Goal: Unclear

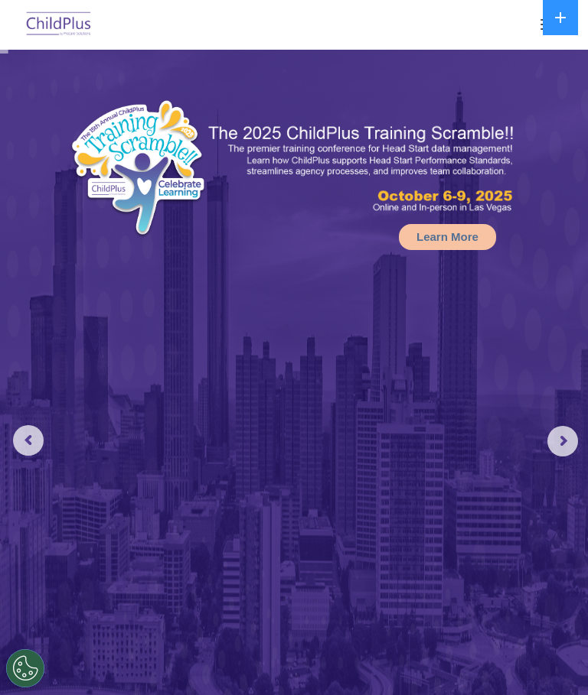
select select "MEDIUM"
click at [76, 21] on img at bounding box center [59, 25] width 72 height 36
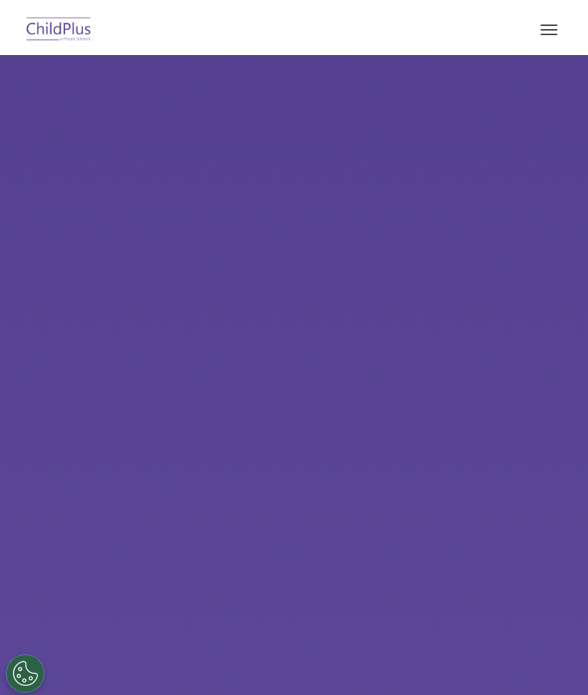
select select "MEDIUM"
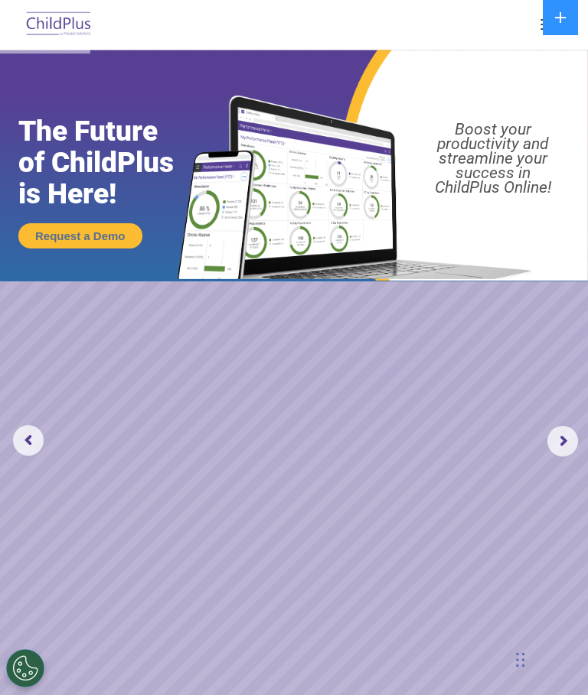
click at [568, 11] on button at bounding box center [559, 17] width 35 height 35
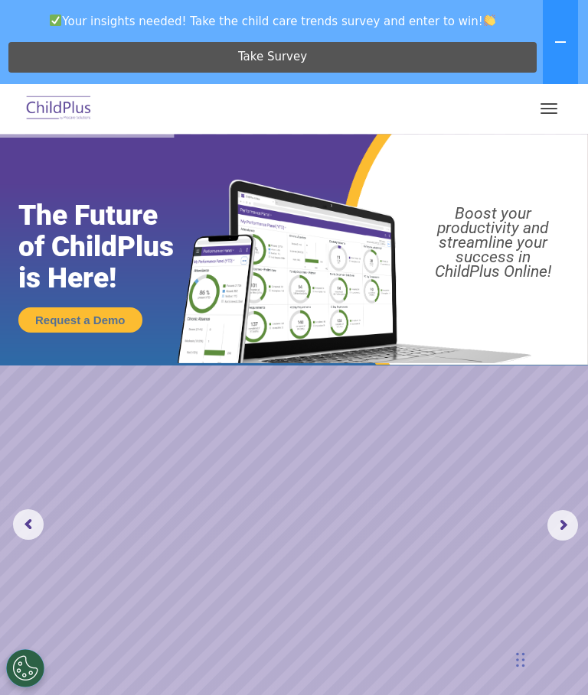
click at [552, 101] on button "button" at bounding box center [548, 108] width 32 height 24
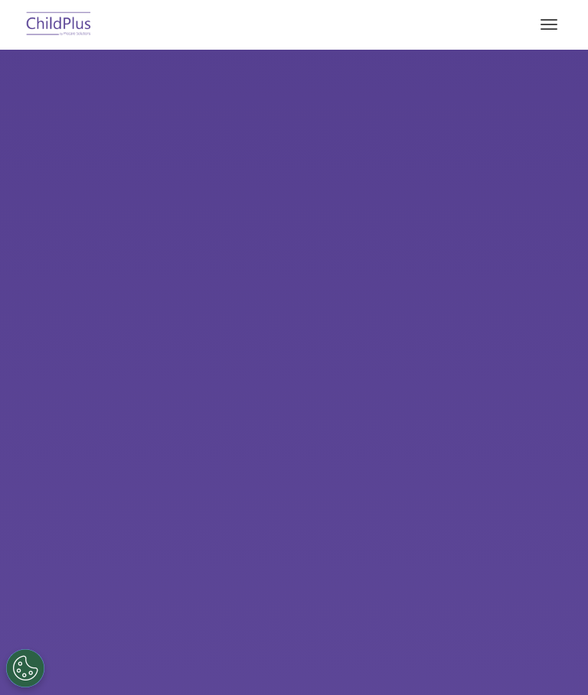
select select "MEDIUM"
